Goal: Task Accomplishment & Management: Manage account settings

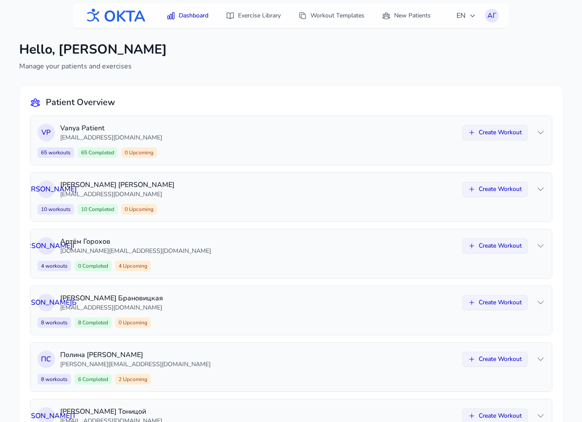
click at [499, 16] on div "Dashboard Exercise Library Workout Templates New Patients EN АГ АГ" at bounding box center [291, 15] width 436 height 24
click at [491, 14] on div "АГ" at bounding box center [492, 16] width 14 height 14
click at [473, 49] on link "Logout" at bounding box center [450, 52] width 98 height 16
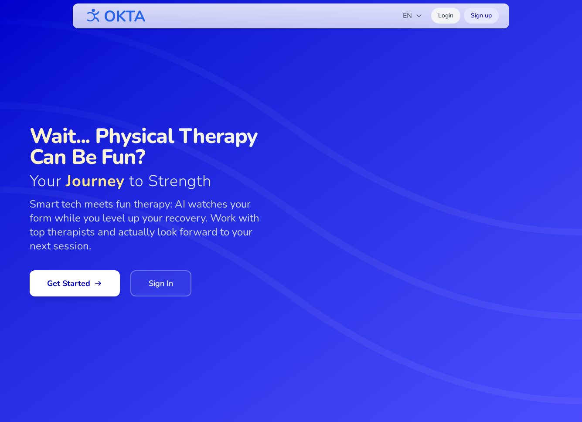
click at [453, 16] on link "Login" at bounding box center [445, 16] width 29 height 16
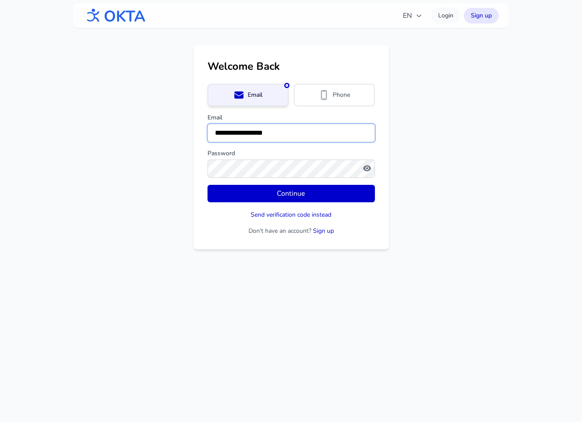
click at [292, 136] on input "**********" at bounding box center [290, 133] width 167 height 18
type input "**********"
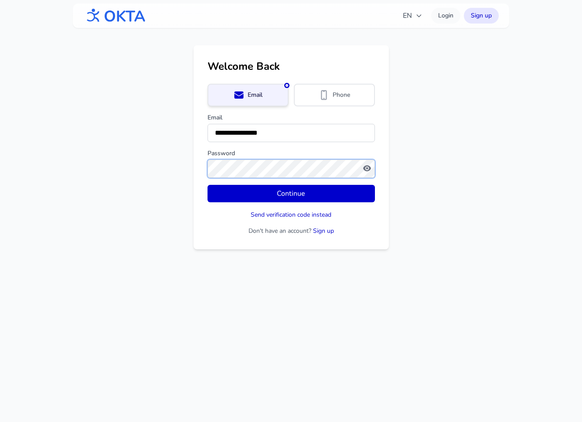
click at [207, 185] on button "Continue" at bounding box center [290, 193] width 167 height 17
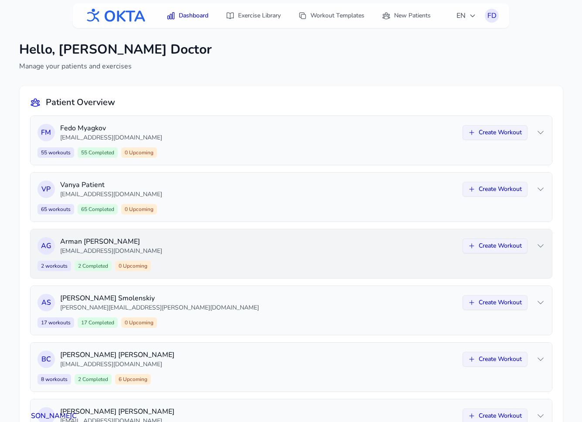
scroll to position [51, 0]
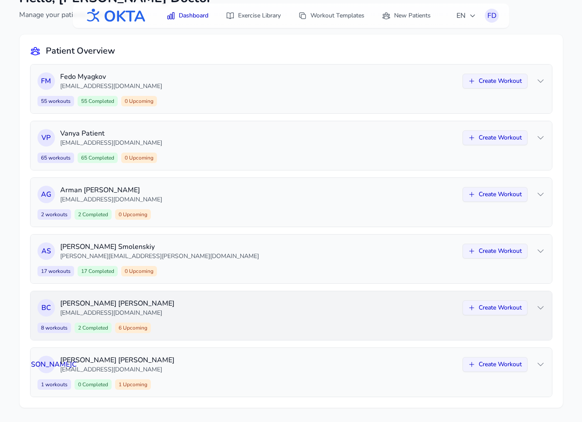
click at [262, 310] on p "sapelko.v@mail.ru" at bounding box center [258, 313] width 397 height 9
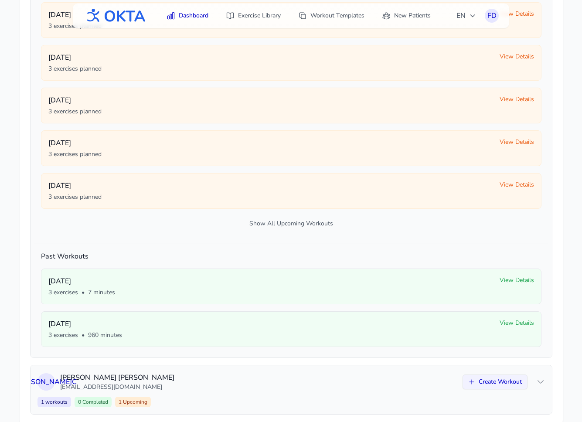
scroll to position [437, 0]
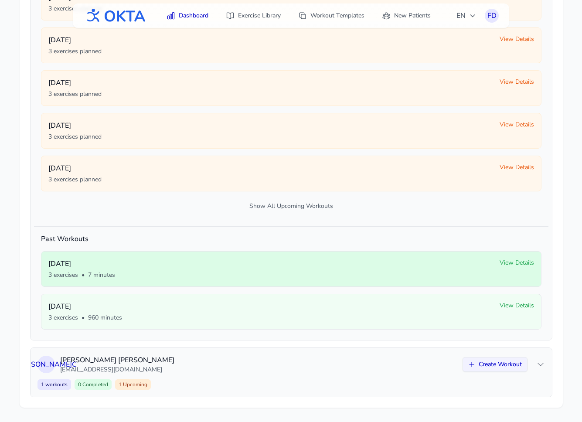
click at [520, 265] on span "View Details" at bounding box center [516, 262] width 34 height 9
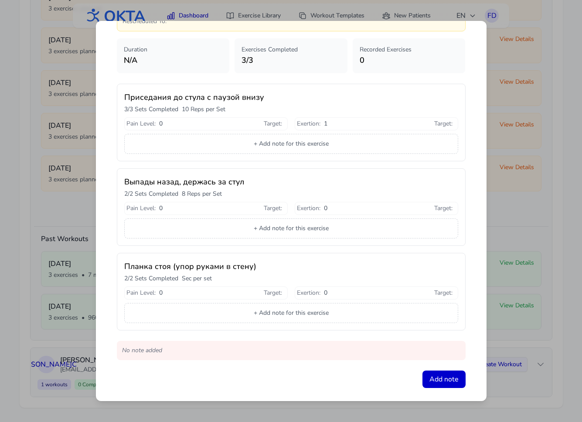
scroll to position [84, 0]
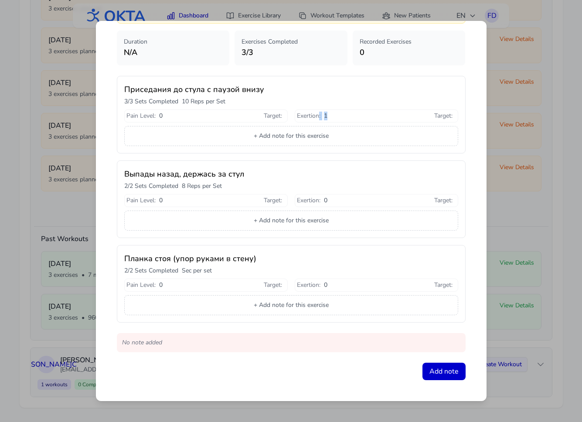
drag, startPoint x: 328, startPoint y: 116, endPoint x: 319, endPoint y: 116, distance: 8.7
click at [319, 116] on div "Exertion : 1 Target :" at bounding box center [376, 116] width 159 height 9
click at [328, 116] on div "Exertion : 1 Target :" at bounding box center [376, 116] width 159 height 9
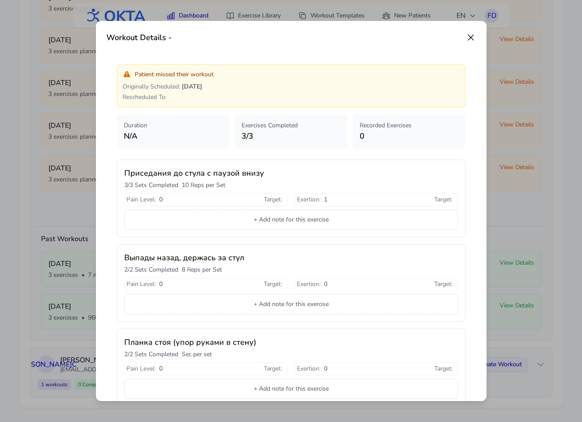
drag, startPoint x: 168, startPoint y: 94, endPoint x: 201, endPoint y: 104, distance: 34.7
click at [201, 104] on div "Patient missed their workout Originally Scheduled : September 26 Rescheduled To…" at bounding box center [291, 85] width 349 height 43
drag, startPoint x: 217, startPoint y: 96, endPoint x: 173, endPoint y: 96, distance: 44.0
click at [173, 96] on p "Rescheduled To :" at bounding box center [290, 97] width 337 height 9
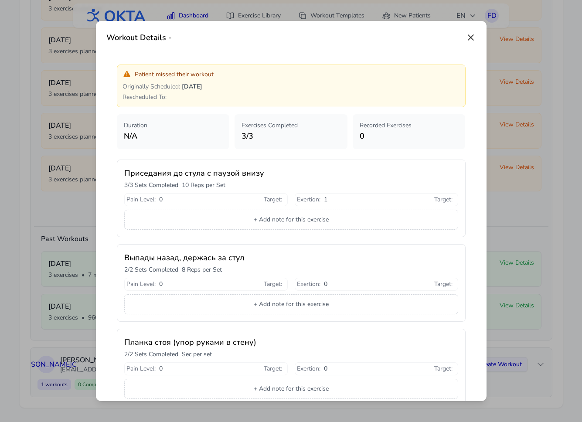
click at [469, 38] on icon at bounding box center [470, 37] width 5 height 5
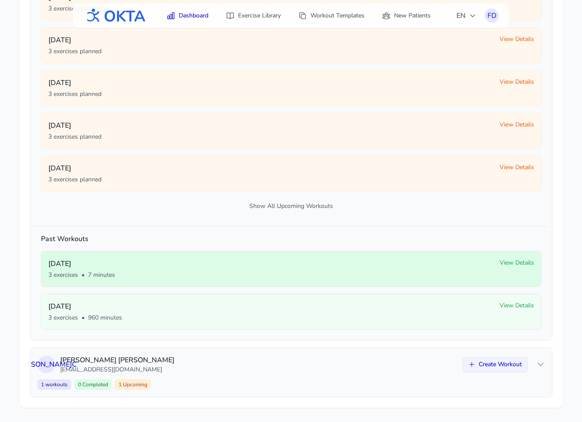
click at [509, 261] on span "View Details" at bounding box center [516, 262] width 34 height 9
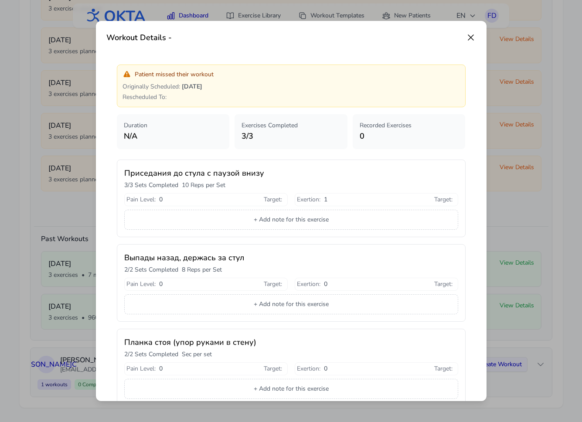
click at [471, 37] on icon at bounding box center [470, 37] width 5 height 5
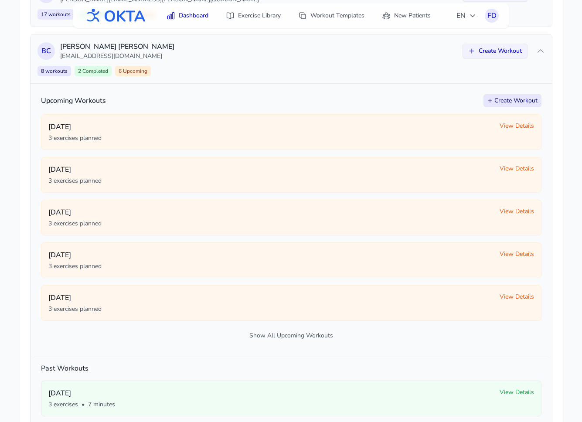
scroll to position [330, 0]
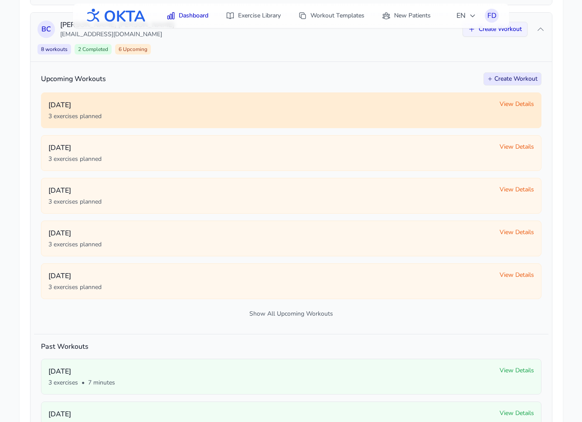
click at [509, 102] on span "View Details" at bounding box center [516, 104] width 34 height 9
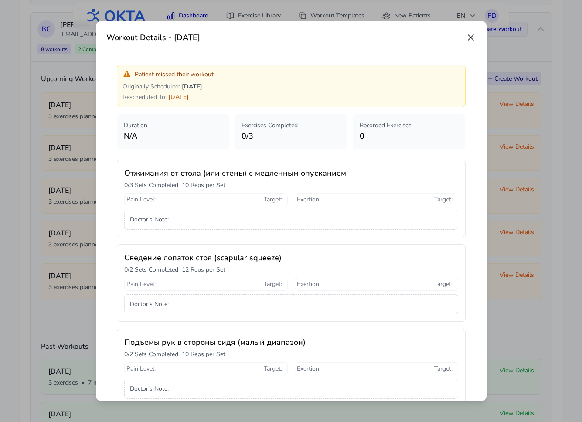
drag, startPoint x: 218, startPoint y: 86, endPoint x: 192, endPoint y: 85, distance: 26.1
click at [192, 85] on span "September 26" at bounding box center [192, 86] width 20 height 8
click at [470, 37] on icon at bounding box center [470, 37] width 5 height 5
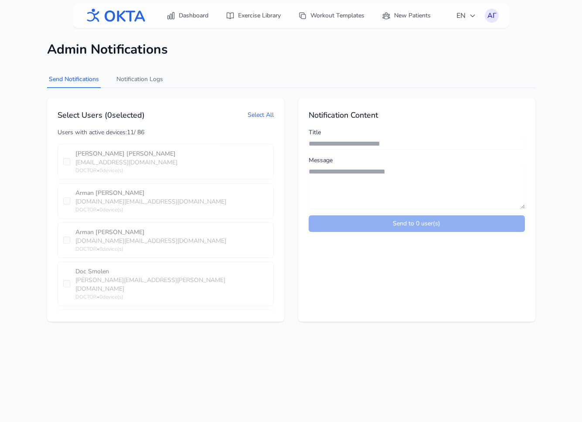
scroll to position [3176, 0]
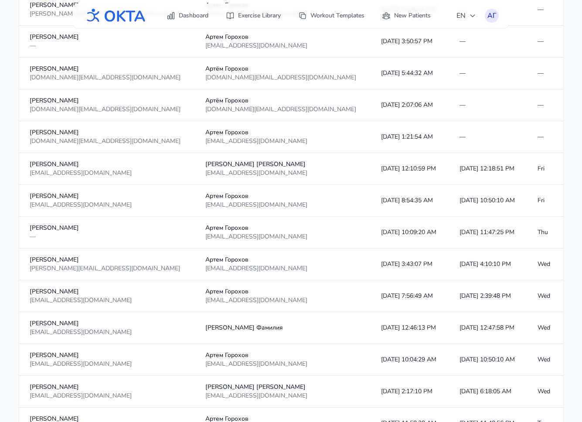
scroll to position [321, 0]
